Goal: Task Accomplishment & Management: Use online tool/utility

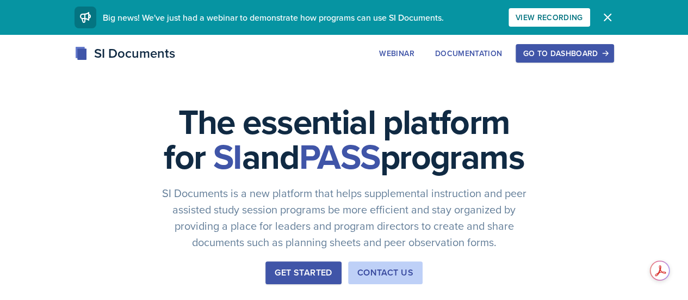
click at [610, 63] on div "SI Documents Webinar Documentation Go to Dashboard Sign Up Go to Dashboard" at bounding box center [344, 53] width 557 height 20
click at [606, 58] on div "Go to Dashboard" at bounding box center [564, 53] width 84 height 9
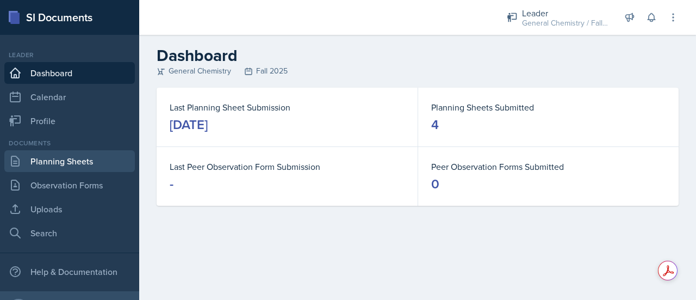
click at [71, 156] on link "Planning Sheets" at bounding box center [69, 161] width 130 height 22
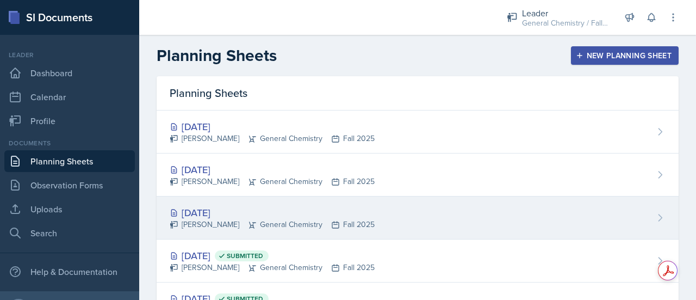
click at [254, 207] on div "[DATE]" at bounding box center [272, 212] width 205 height 15
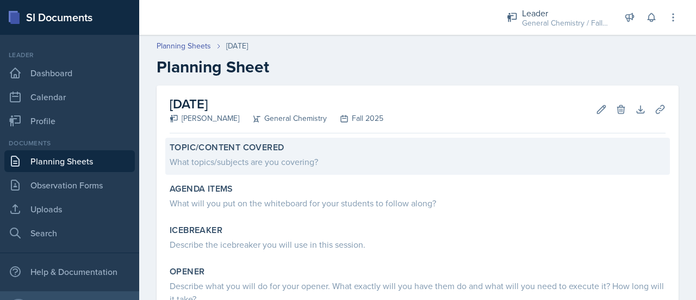
click at [303, 170] on div "Topic/Content Covered What topics/subjects are you covering?" at bounding box center [417, 156] width 505 height 37
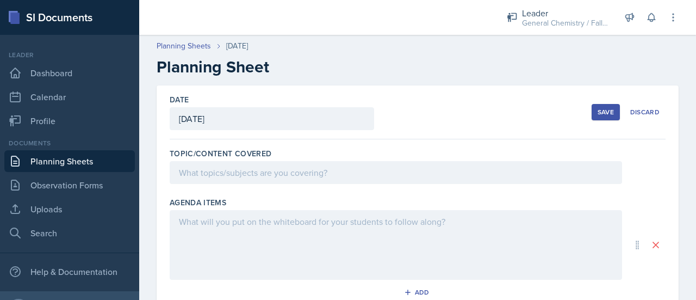
click at [256, 172] on div at bounding box center [396, 172] width 452 height 23
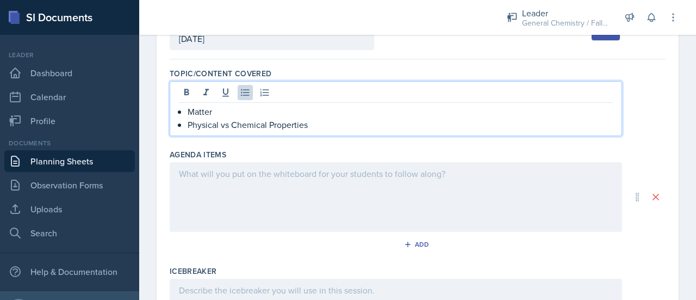
scroll to position [83, 0]
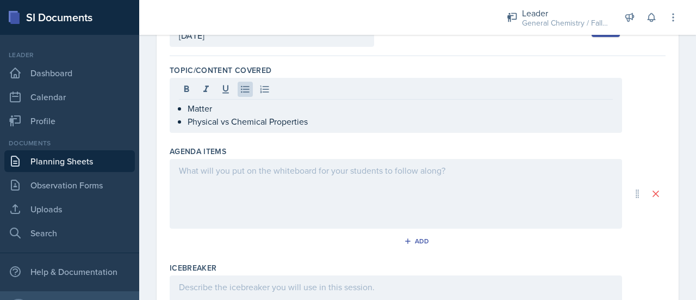
click at [240, 175] on div at bounding box center [396, 194] width 452 height 70
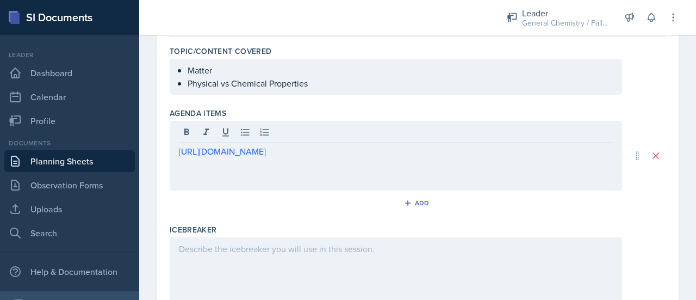
click at [274, 257] on div at bounding box center [396, 272] width 452 height 70
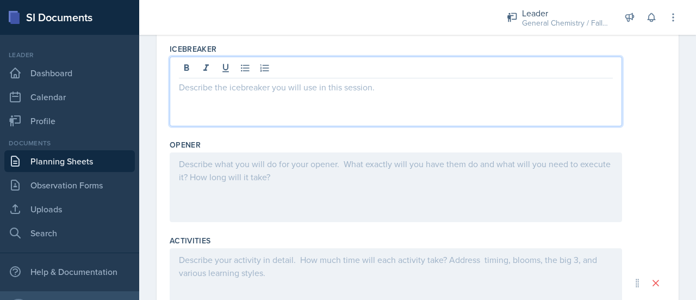
scroll to position [284, 0]
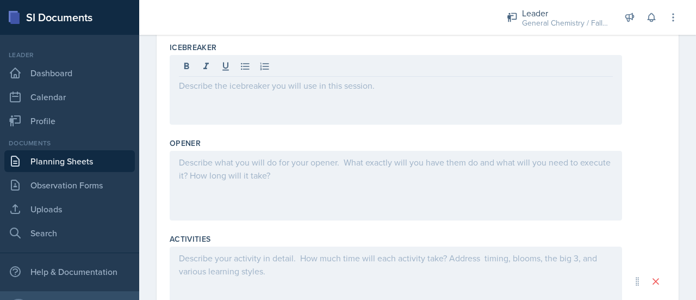
click at [283, 179] on div at bounding box center [396, 186] width 452 height 70
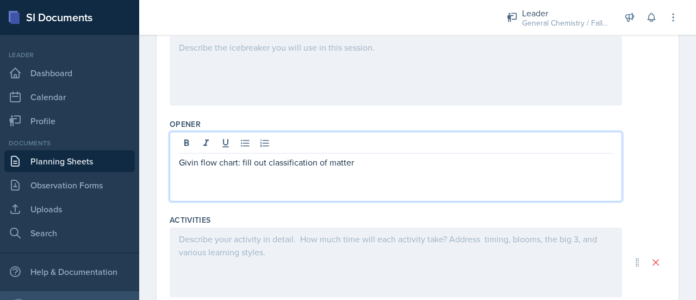
click at [193, 161] on p "Givin flow chart: fill out classification of matter" at bounding box center [396, 161] width 434 height 13
click at [376, 163] on p "Given flow chart: fill out classification of matter" at bounding box center [396, 161] width 434 height 13
click at [305, 240] on div at bounding box center [396, 262] width 452 height 70
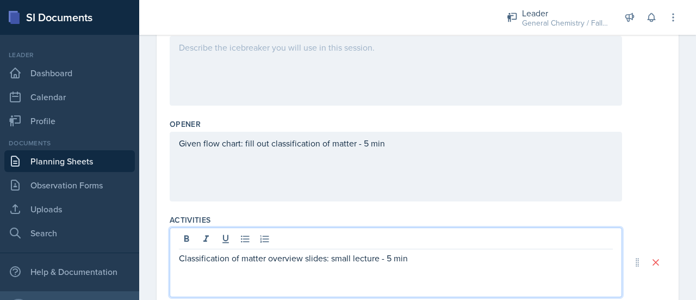
click at [352, 143] on div "Given flow chart: fill out classification of matter - 5 min" at bounding box center [396, 167] width 452 height 70
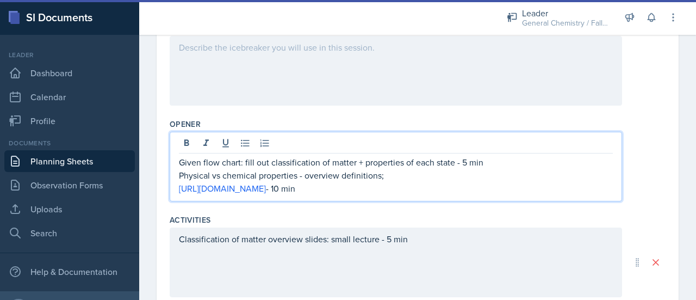
drag, startPoint x: 508, startPoint y: 191, endPoint x: 179, endPoint y: 176, distance: 329.3
click at [179, 176] on div "Given flow chart: fill out classification of matter + properties of each state …" at bounding box center [396, 174] width 434 height 39
copy div "Physical vs chemical properties - overview definitions; [URL][DOMAIN_NAME] - 10…"
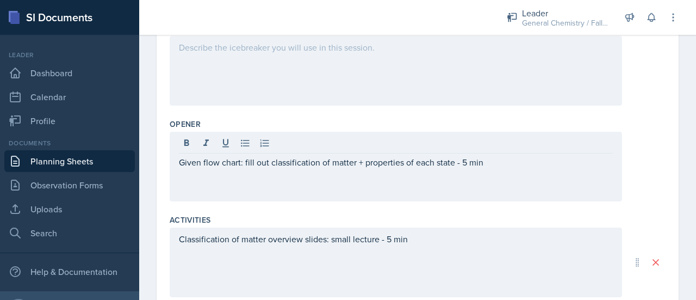
click at [217, 264] on div "Classification of matter overview slides: small lecture - 5 min" at bounding box center [396, 262] width 452 height 70
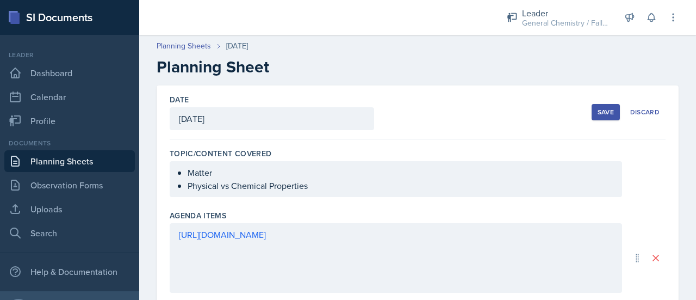
scroll to position [372, 0]
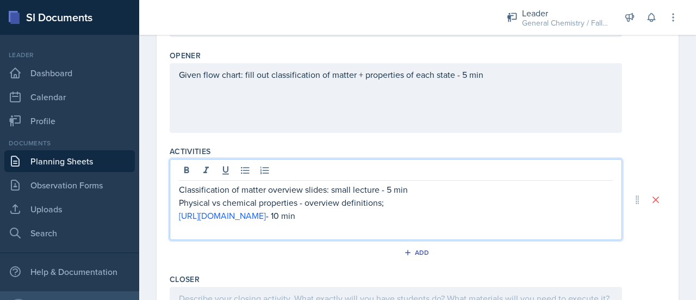
click at [396, 202] on p "Physical vs chemical properties - overview definitions;" at bounding box center [396, 202] width 434 height 13
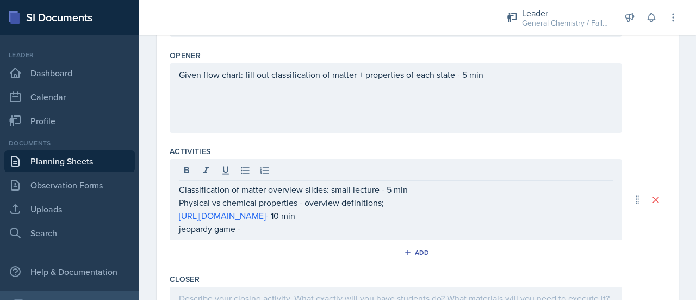
click at [290, 99] on div "Given flow chart: fill out classification of matter + properties of each state …" at bounding box center [396, 98] width 452 height 70
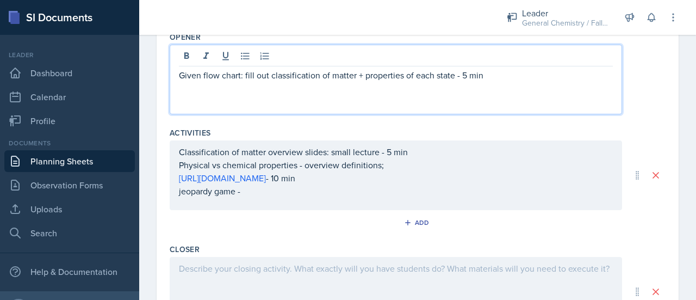
scroll to position [479, 0]
